Goal: Information Seeking & Learning: Check status

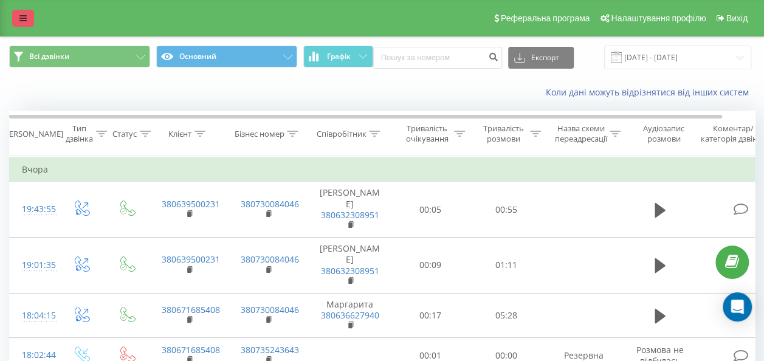
click at [28, 16] on link at bounding box center [23, 18] width 22 height 17
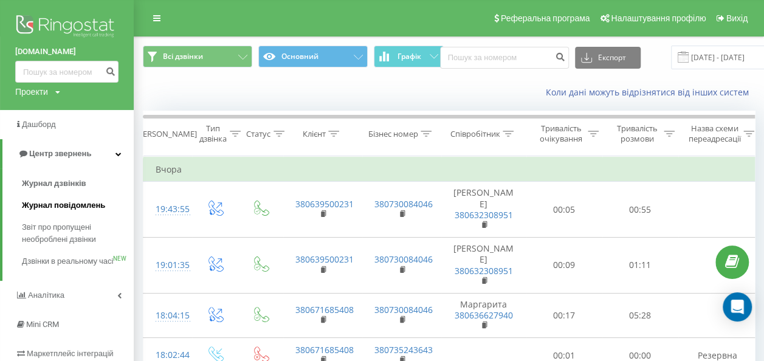
click at [92, 203] on span "Журнал повідомлень" at bounding box center [63, 205] width 83 height 12
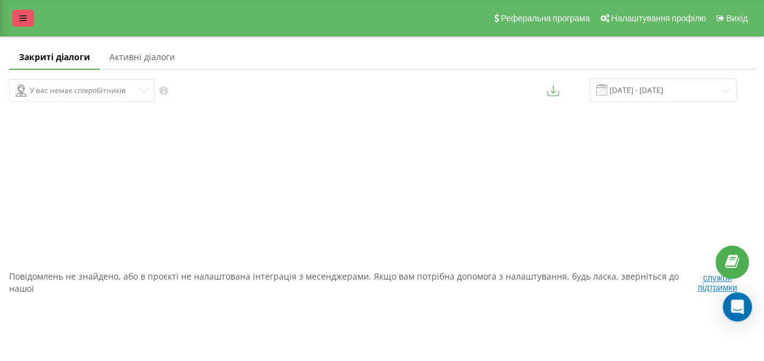
click at [21, 27] on div "Реферальна програма Налаштування профілю Вихід" at bounding box center [382, 18] width 764 height 36
click at [23, 21] on icon at bounding box center [22, 18] width 7 height 9
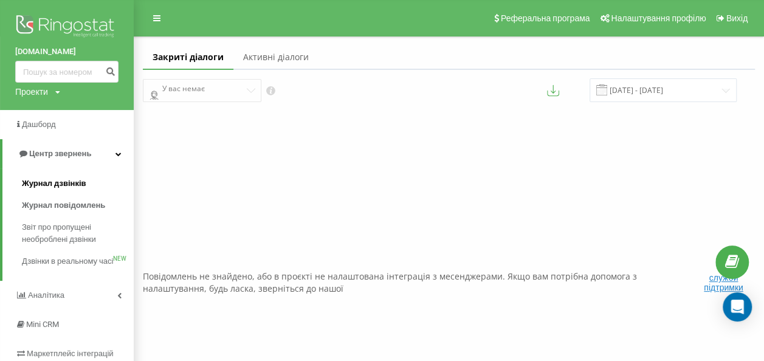
click at [50, 182] on span "Журнал дзвінків" at bounding box center [54, 183] width 64 height 12
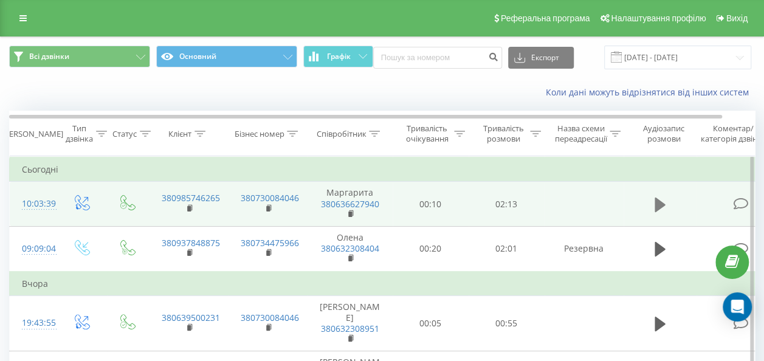
click at [668, 202] on button at bounding box center [660, 205] width 18 height 18
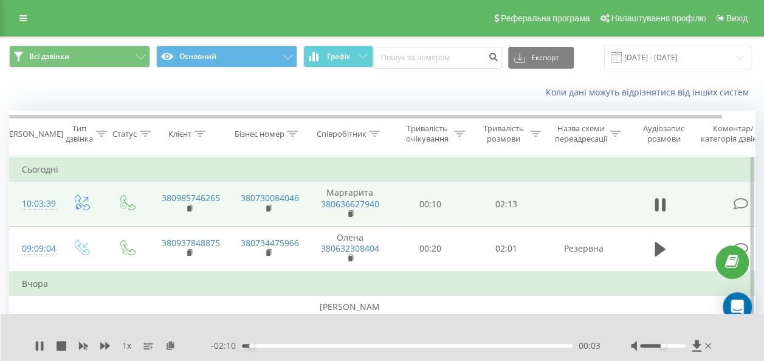
click at [260, 346] on div "00:03" at bounding box center [407, 346] width 331 height 4
click at [280, 344] on div "00:08" at bounding box center [407, 346] width 331 height 4
click at [301, 346] on div "00:18" at bounding box center [407, 346] width 331 height 4
click at [317, 346] on div "00:30" at bounding box center [407, 346] width 331 height 4
click at [338, 345] on div "00:33" at bounding box center [407, 346] width 331 height 4
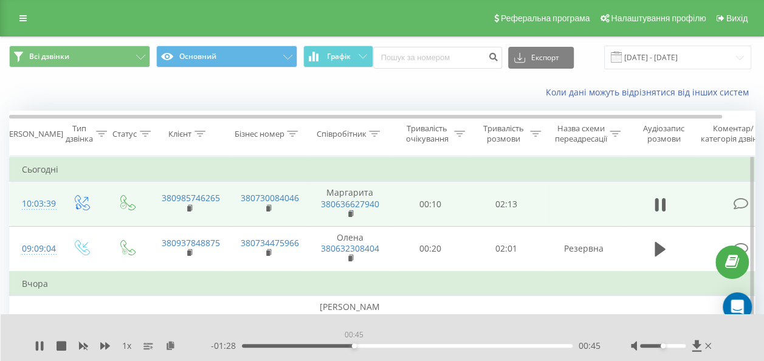
click at [354, 345] on div "00:45" at bounding box center [407, 346] width 331 height 4
click at [343, 343] on div "- 01:26 00:48 00:48" at bounding box center [405, 346] width 389 height 12
click at [338, 343] on div "- 01:25 00:48 00:48" at bounding box center [405, 346] width 389 height 12
click at [338, 345] on div "00:48" at bounding box center [407, 346] width 331 height 4
click at [33, 343] on div "1 x - 00:45 01:29 01:29" at bounding box center [383, 337] width 764 height 47
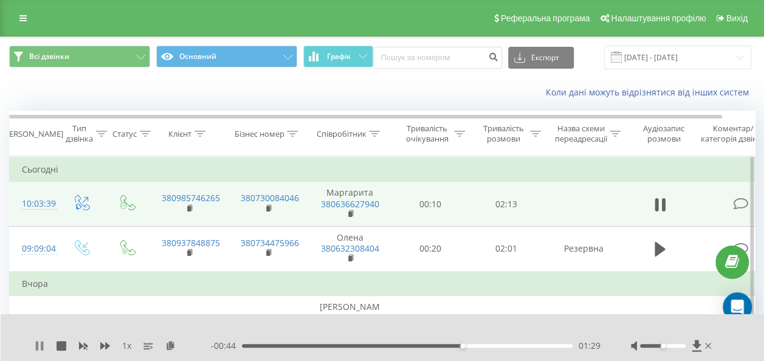
click at [43, 346] on icon at bounding box center [42, 346] width 2 height 10
click at [445, 348] on div "- 00:44 01:29 01:29" at bounding box center [405, 346] width 389 height 12
click at [446, 345] on div "01:29" at bounding box center [407, 346] width 331 height 4
click at [35, 346] on icon at bounding box center [40, 346] width 10 height 10
click at [430, 346] on div "01:16" at bounding box center [407, 346] width 331 height 4
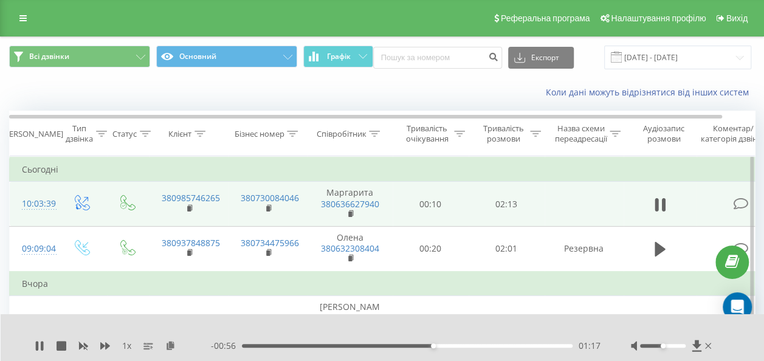
click at [419, 345] on div "01:17" at bounding box center [407, 346] width 331 height 4
click at [36, 346] on icon at bounding box center [37, 346] width 2 height 10
click at [35, 346] on icon at bounding box center [40, 346] width 10 height 10
click at [512, 349] on div "- 00:26 01:47 01:47" at bounding box center [405, 346] width 389 height 12
click at [513, 348] on div "- 00:26 01:47 01:47" at bounding box center [405, 346] width 389 height 12
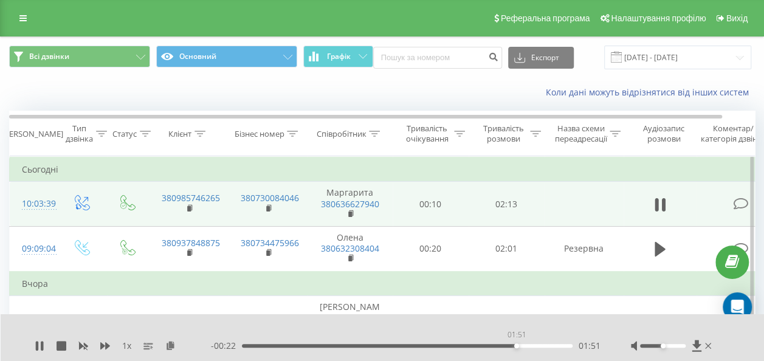
click at [516, 345] on div "01:51" at bounding box center [407, 346] width 331 height 4
click at [38, 347] on icon at bounding box center [40, 346] width 10 height 10
